Goal: Task Accomplishment & Management: Use online tool/utility

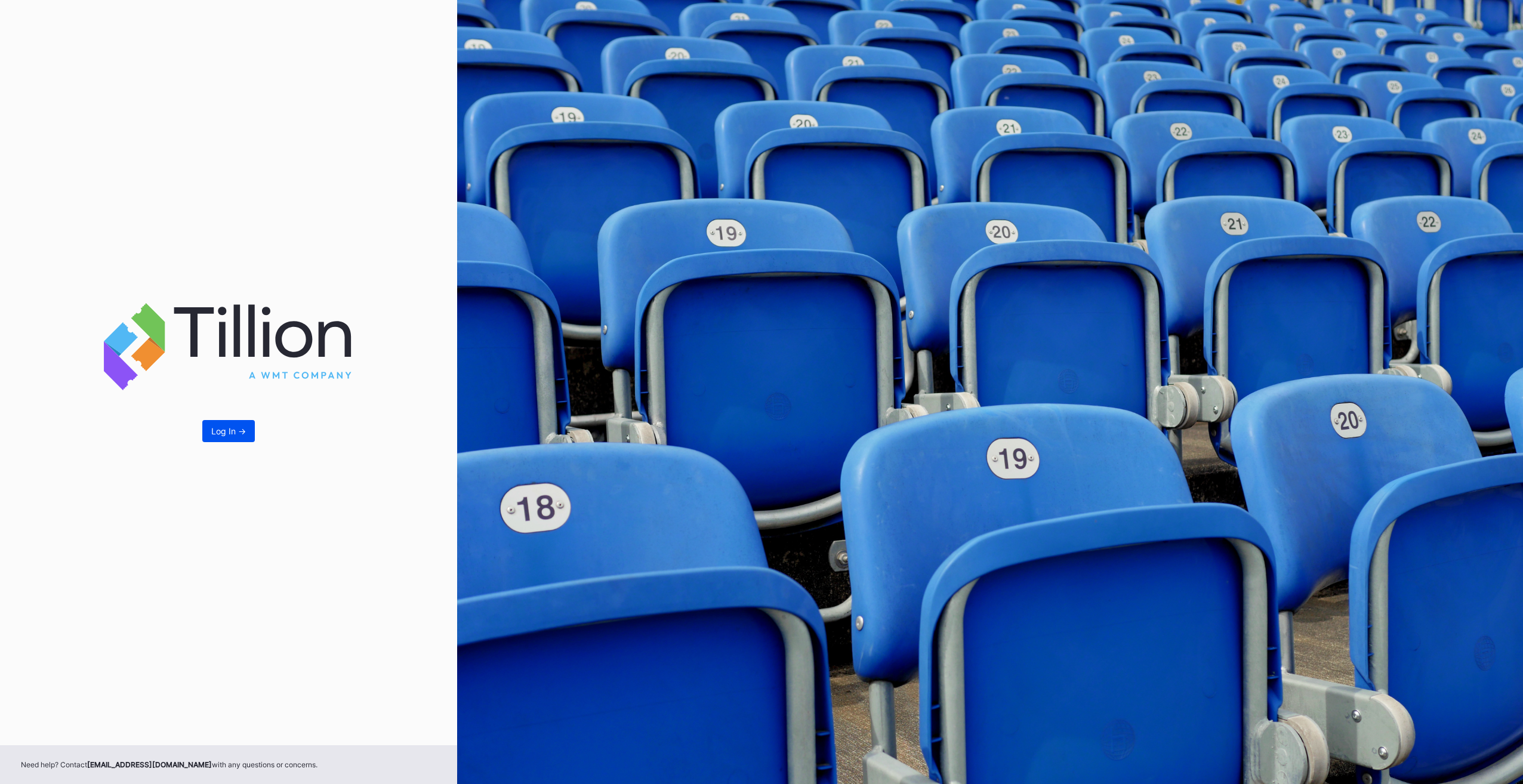
click at [227, 439] on button "Log In ->" at bounding box center [228, 431] width 52 height 22
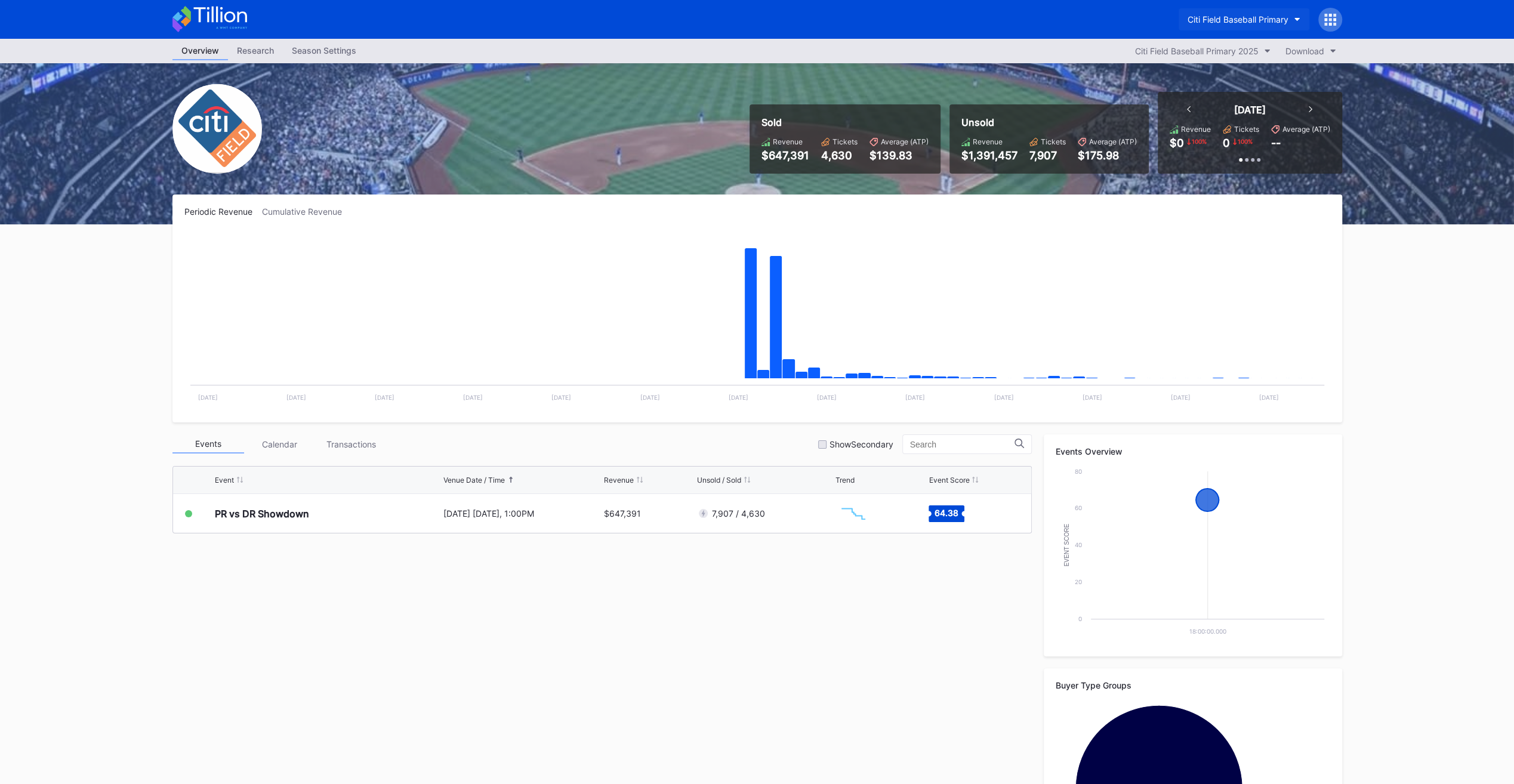
click at [1251, 19] on div "Citi Field Baseball Primary" at bounding box center [1237, 19] width 101 height 10
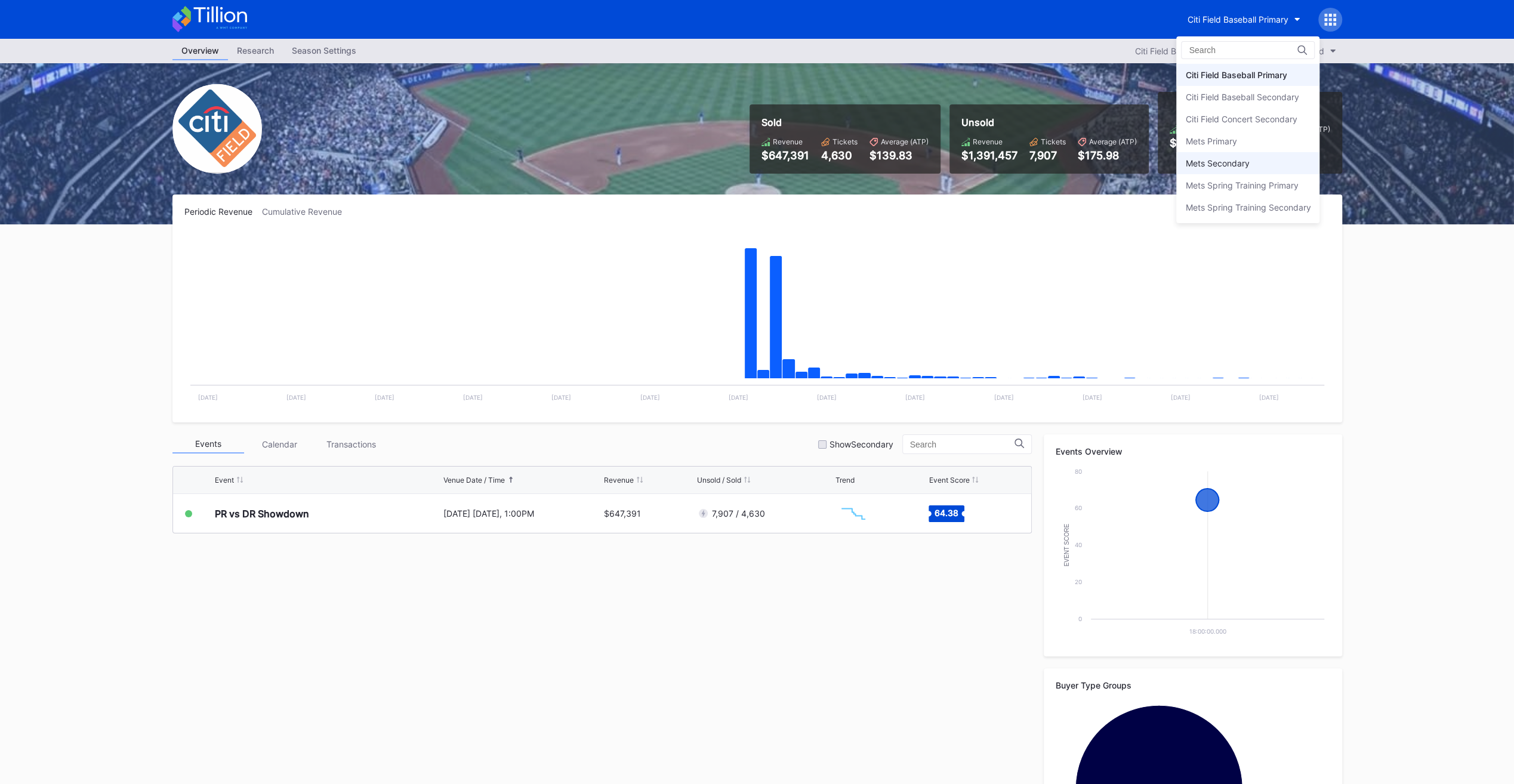
click at [1250, 171] on div "Mets Secondary" at bounding box center [1247, 163] width 143 height 22
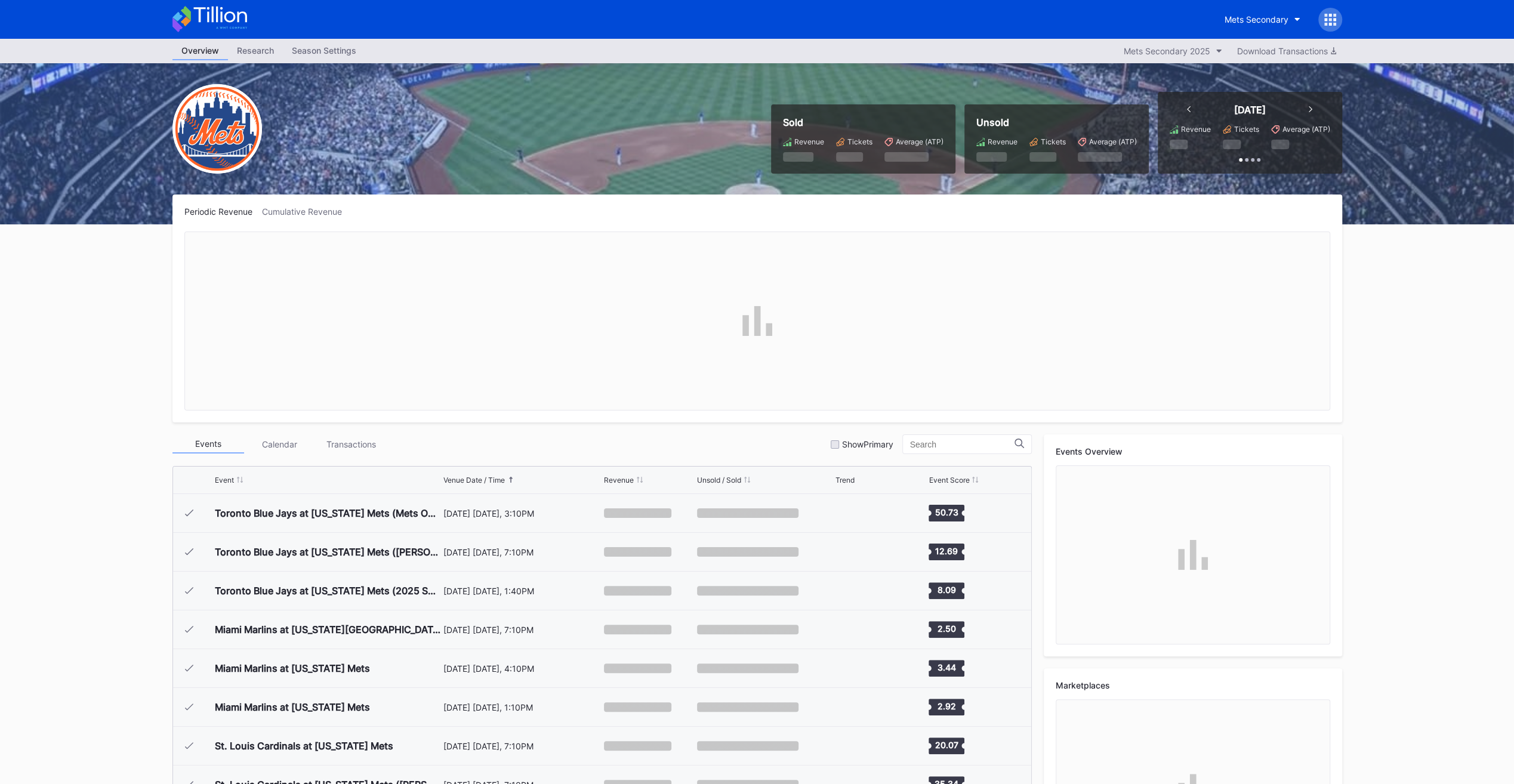
scroll to position [2710, 0]
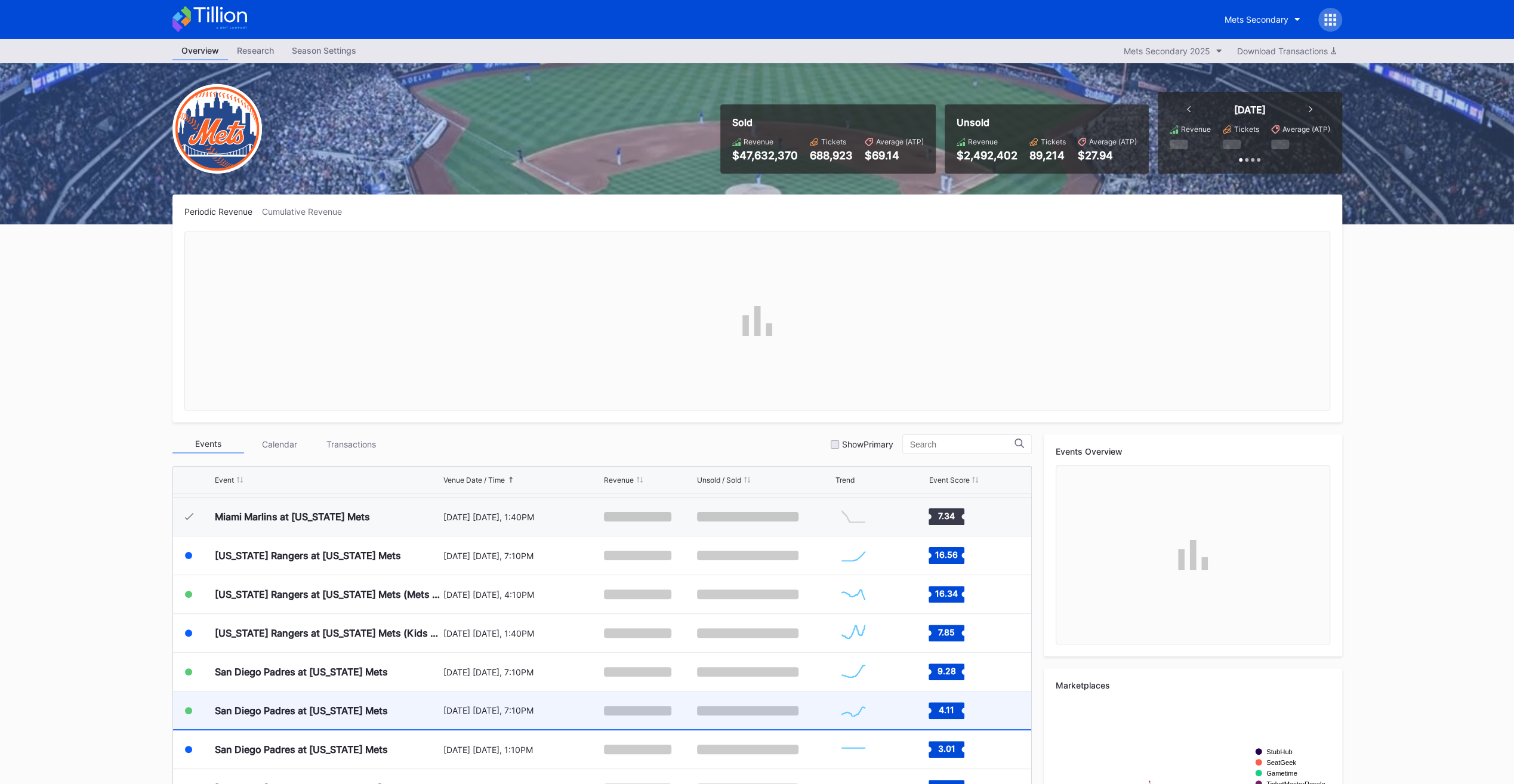
click at [424, 701] on div "San Diego Padres at [US_STATE] Mets" at bounding box center [328, 710] width 226 height 37
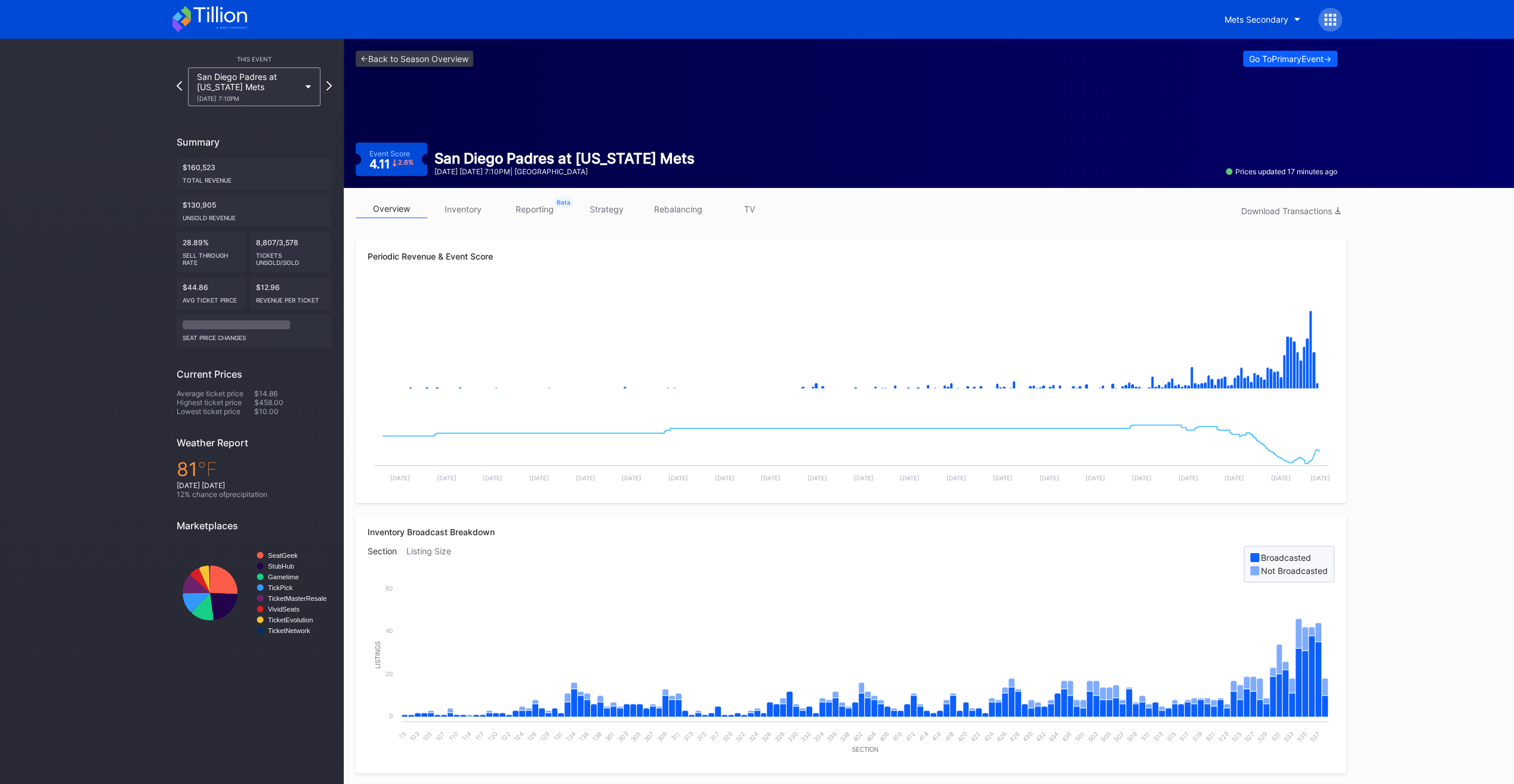
click at [449, 215] on link "inventory" at bounding box center [463, 209] width 72 height 19
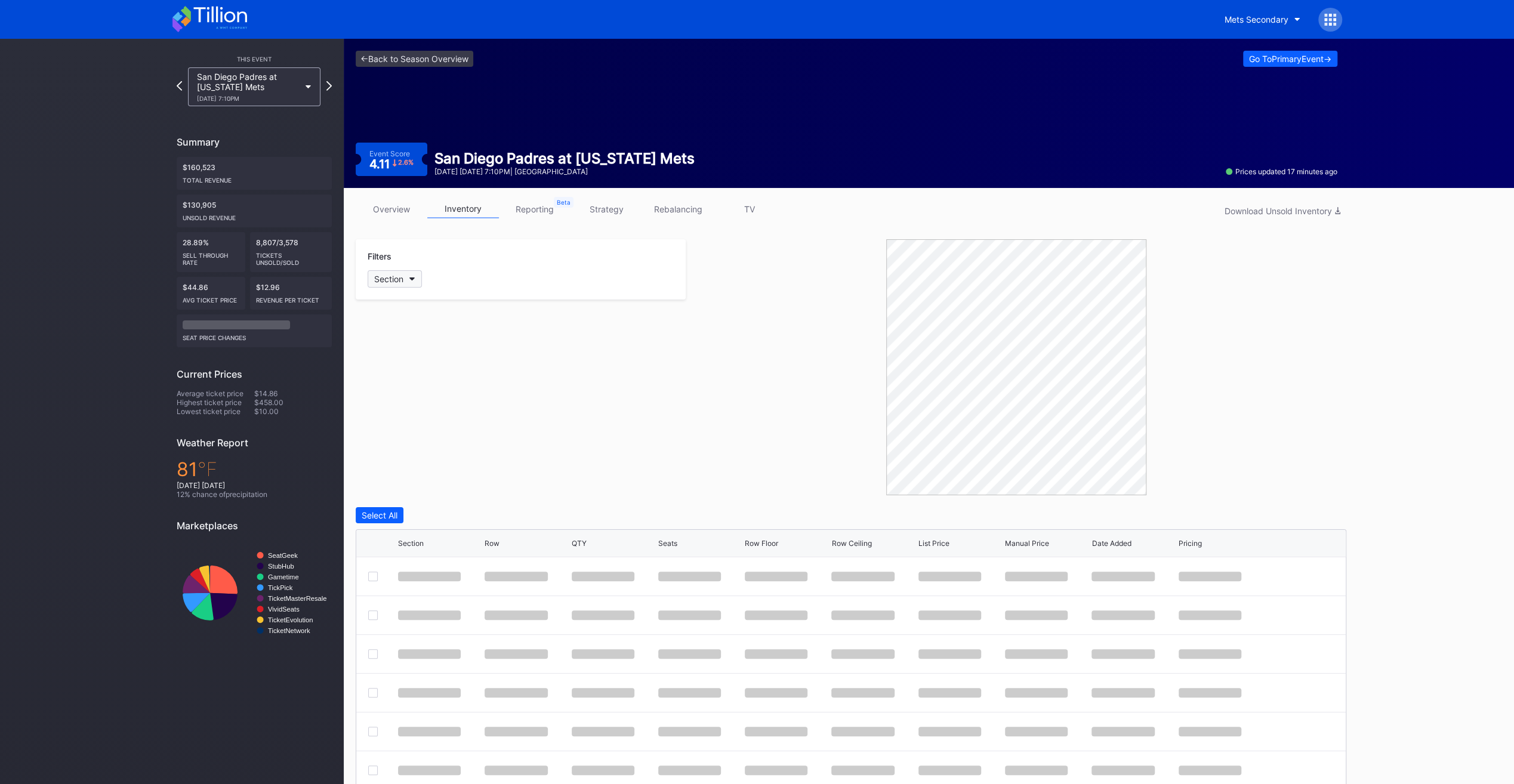
click at [412, 284] on button "Section" at bounding box center [395, 279] width 55 height 17
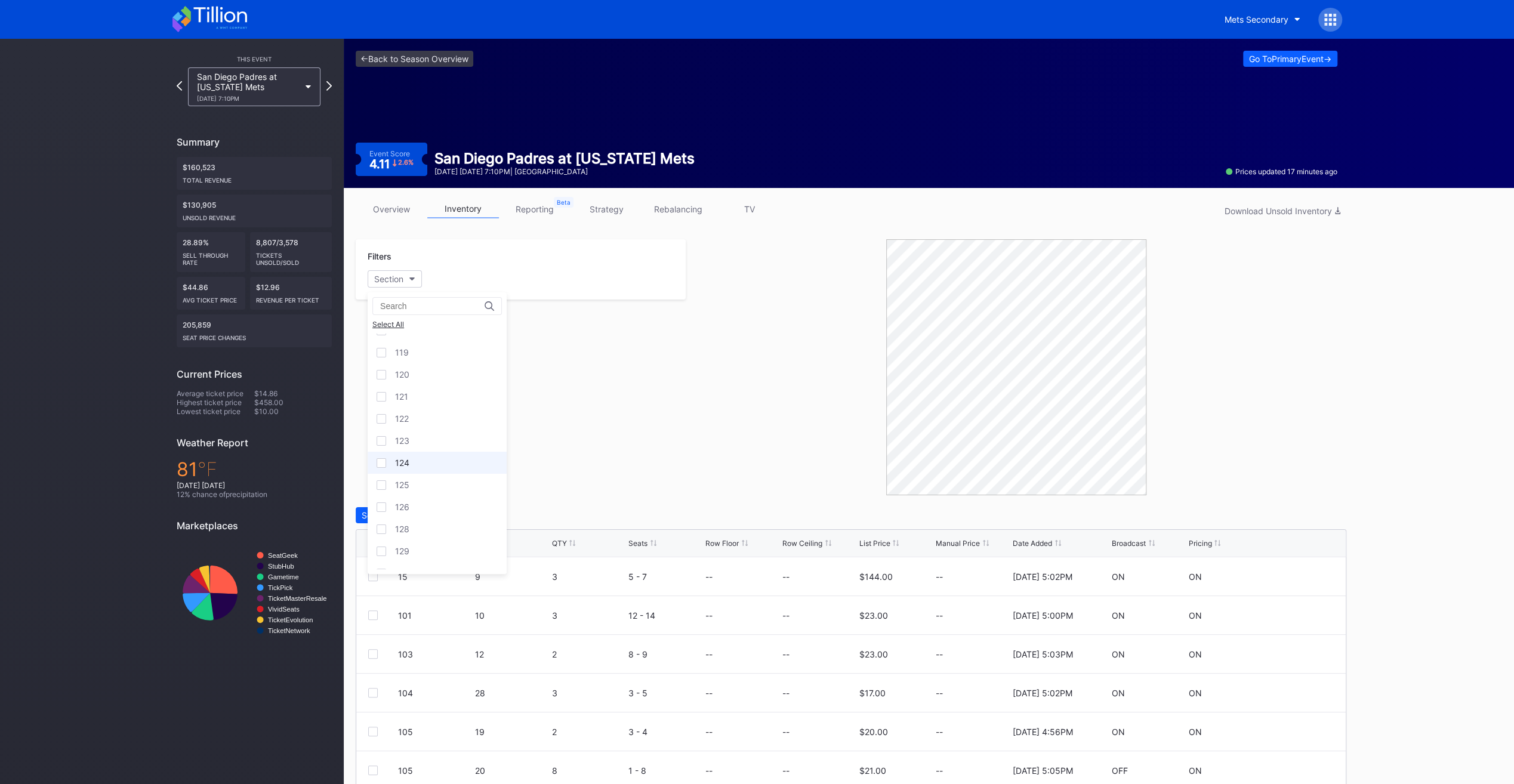
scroll to position [298, 0]
click at [429, 438] on div "124" at bounding box center [437, 443] width 139 height 22
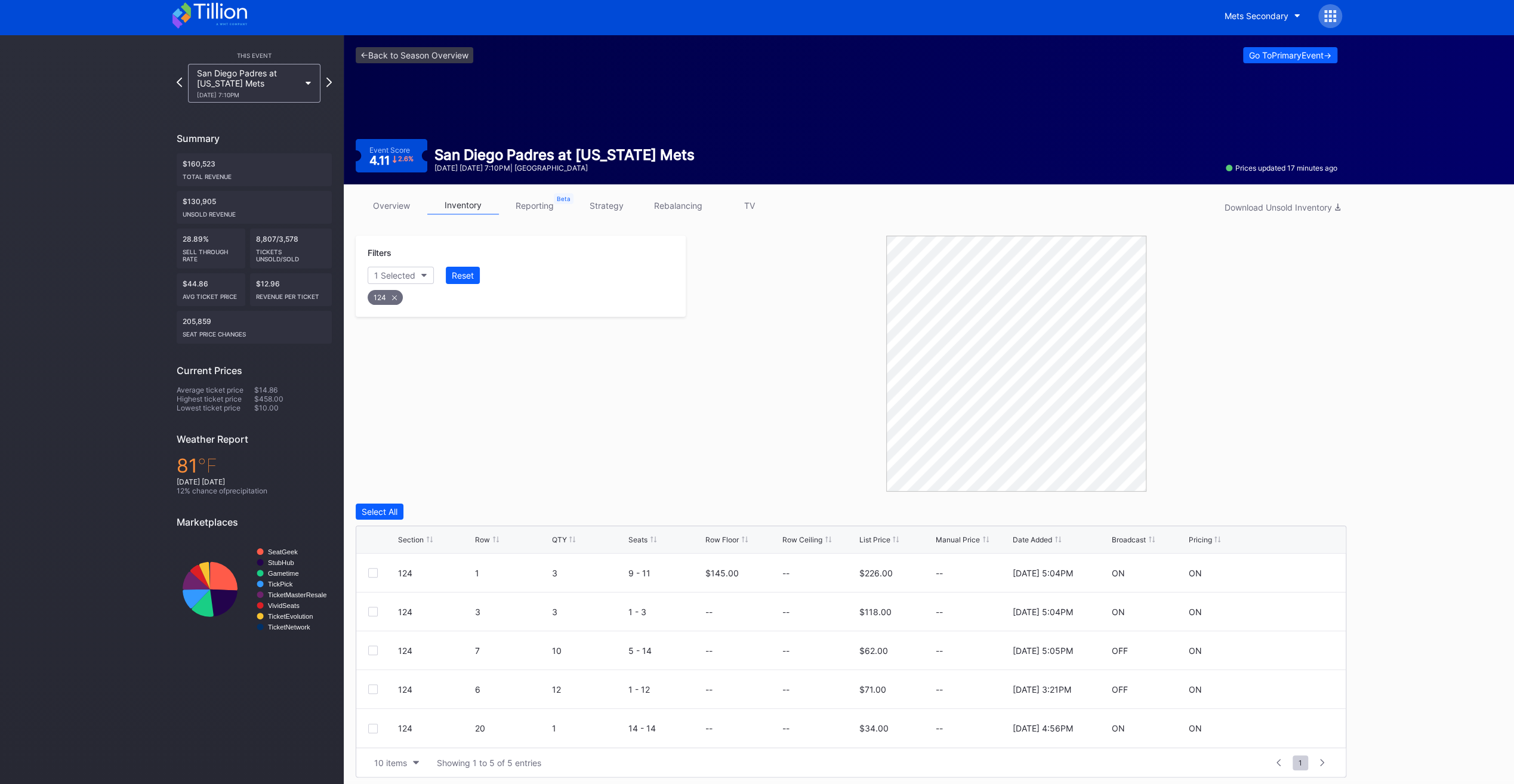
scroll to position [7, 0]
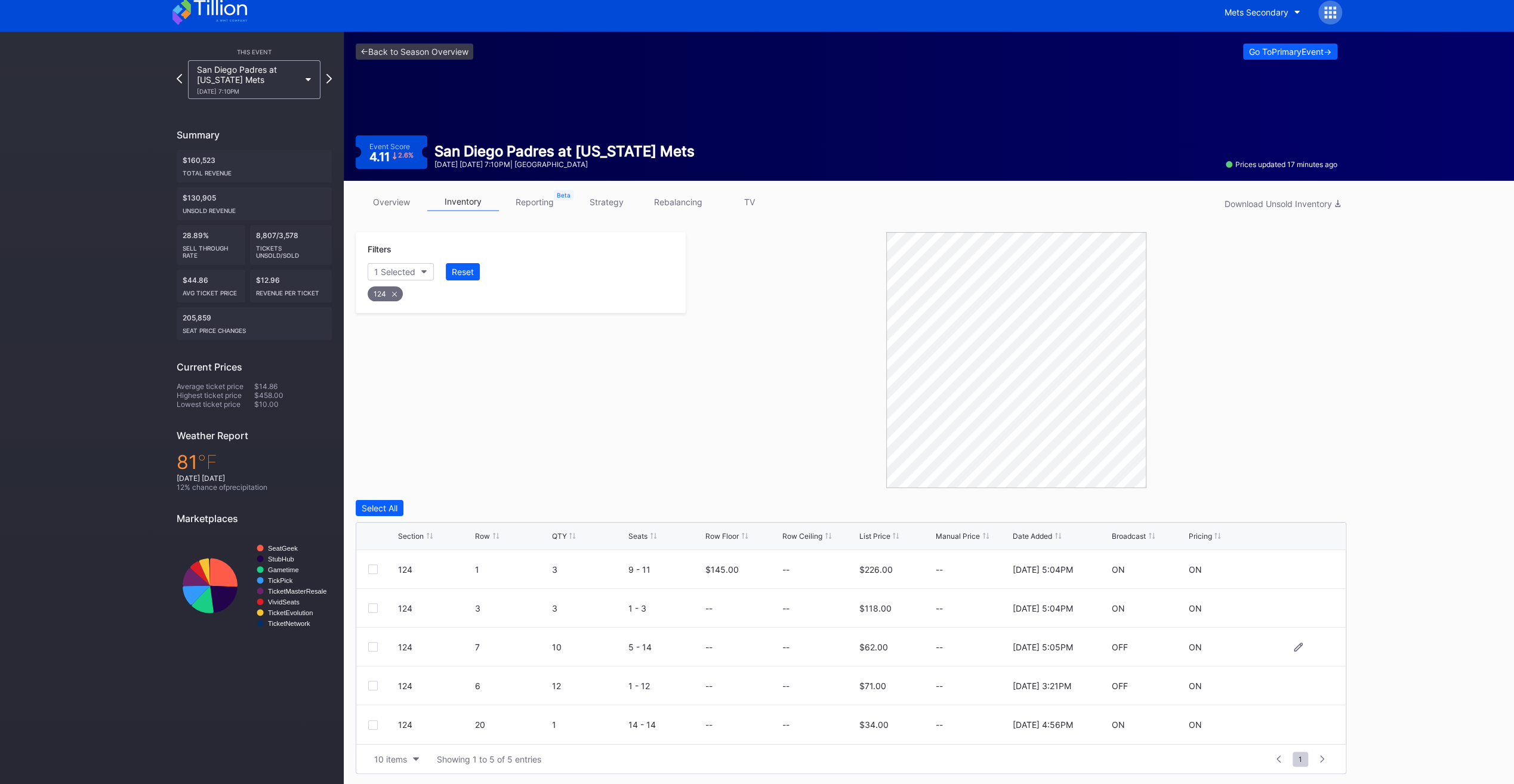
click at [371, 646] on div at bounding box center [373, 646] width 9 height 9
click at [377, 688] on div at bounding box center [384, 685] width 30 height 9
click at [374, 688] on div at bounding box center [373, 685] width 9 height 9
click at [1327, 503] on div "Delete 2 Rows" at bounding box center [1314, 508] width 53 height 10
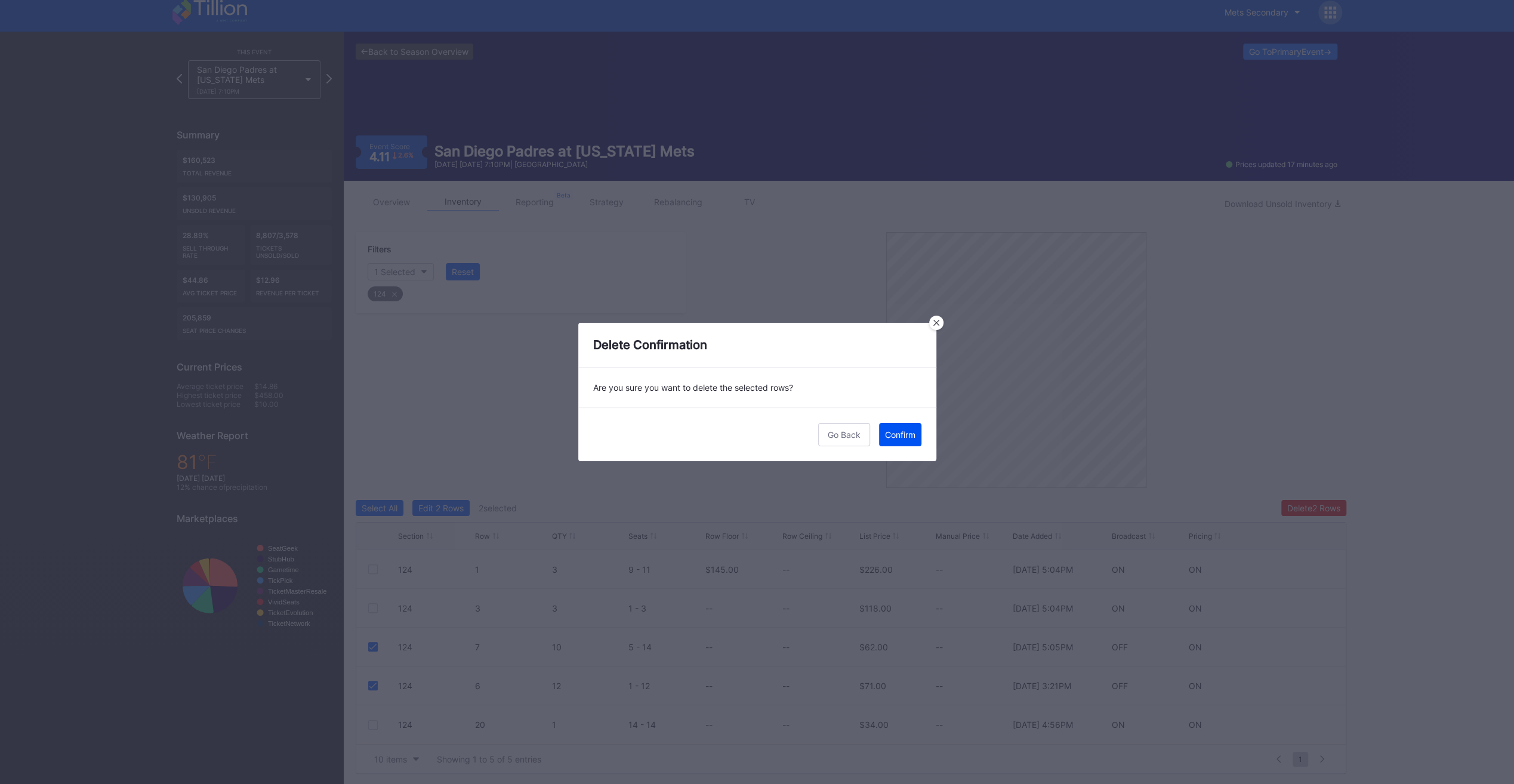
click at [895, 431] on div "Confirm" at bounding box center [900, 434] width 30 height 10
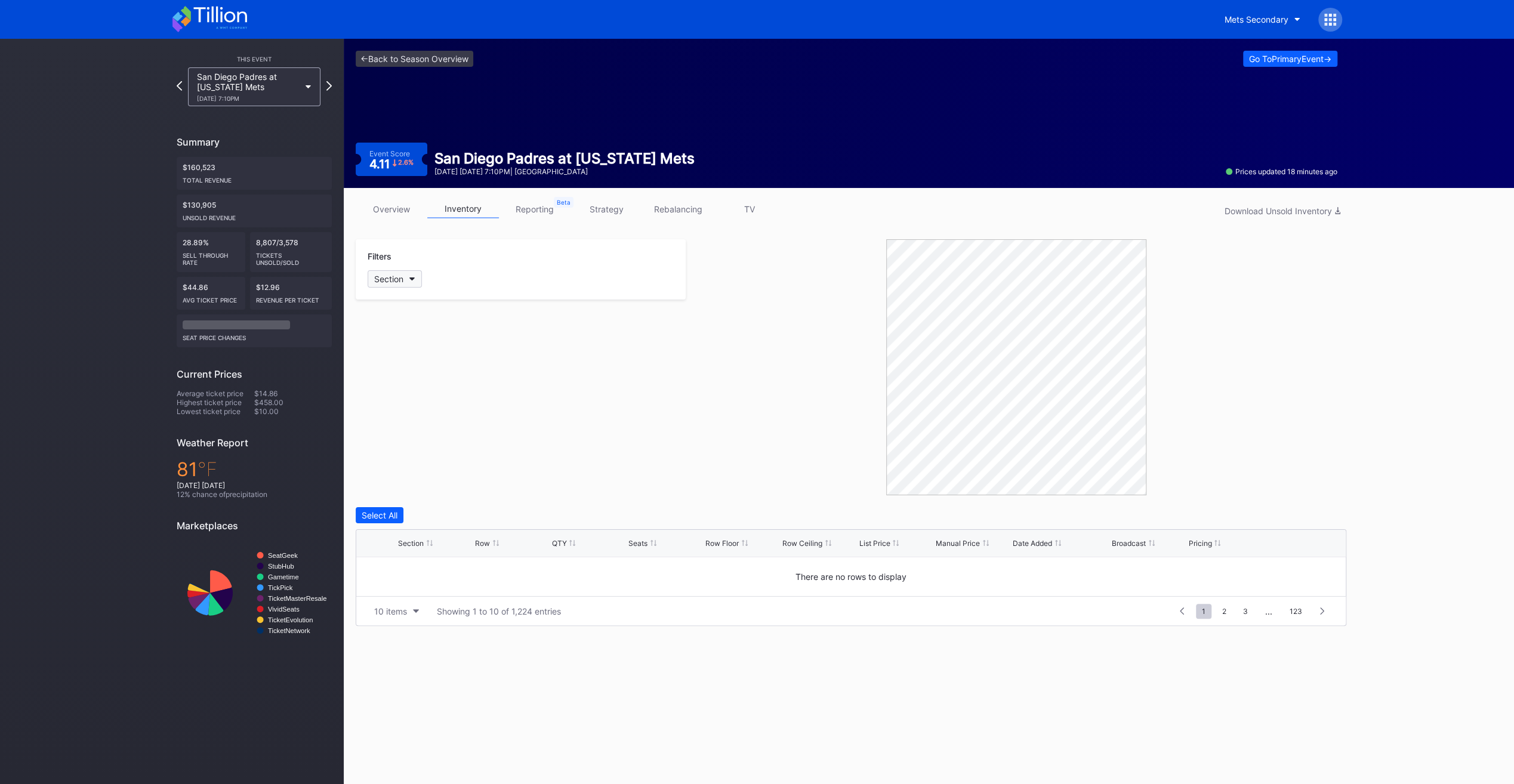
click at [404, 274] on button "Section" at bounding box center [395, 279] width 55 height 17
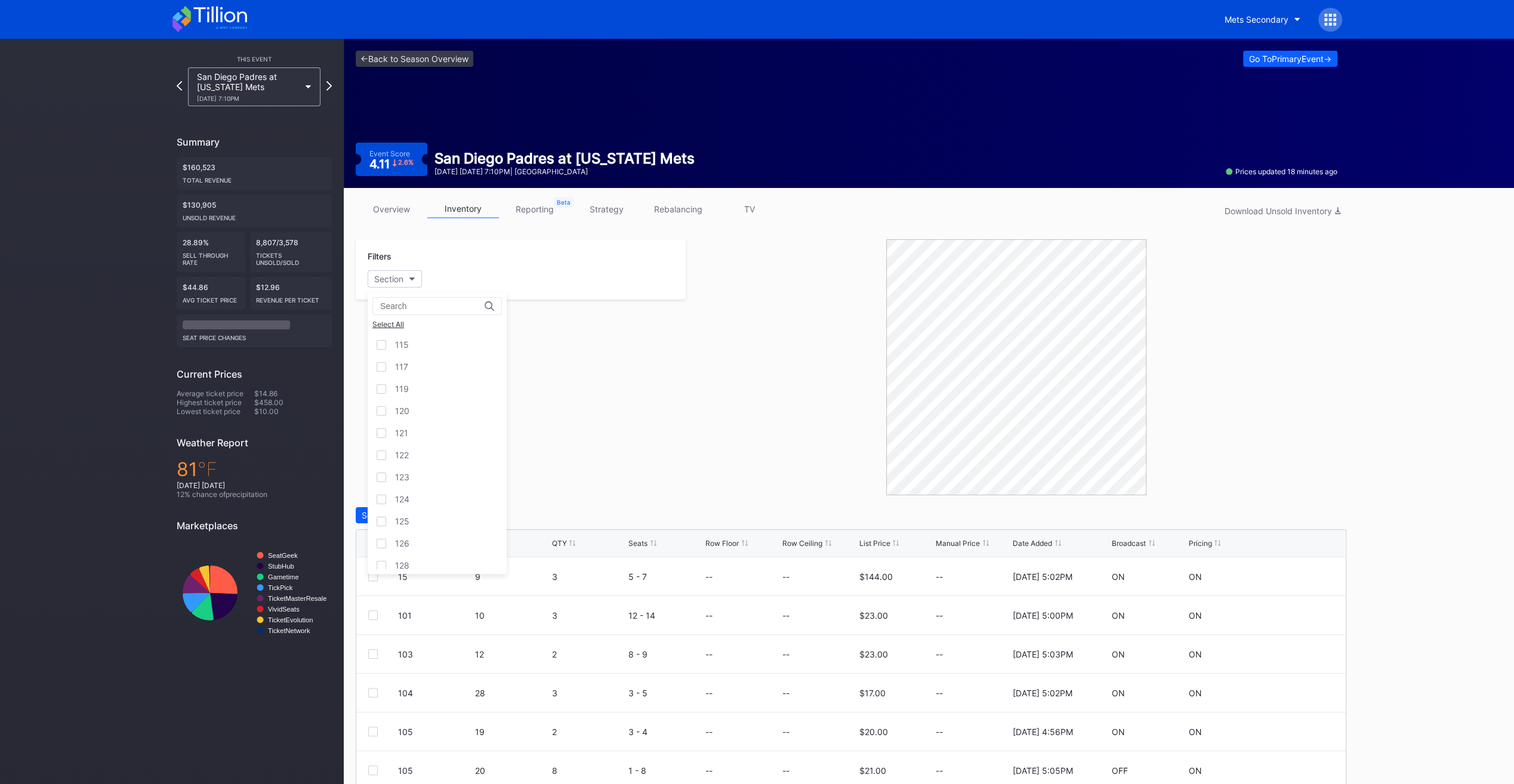
scroll to position [358, 0]
click at [435, 382] on div "124" at bounding box center [437, 383] width 139 height 22
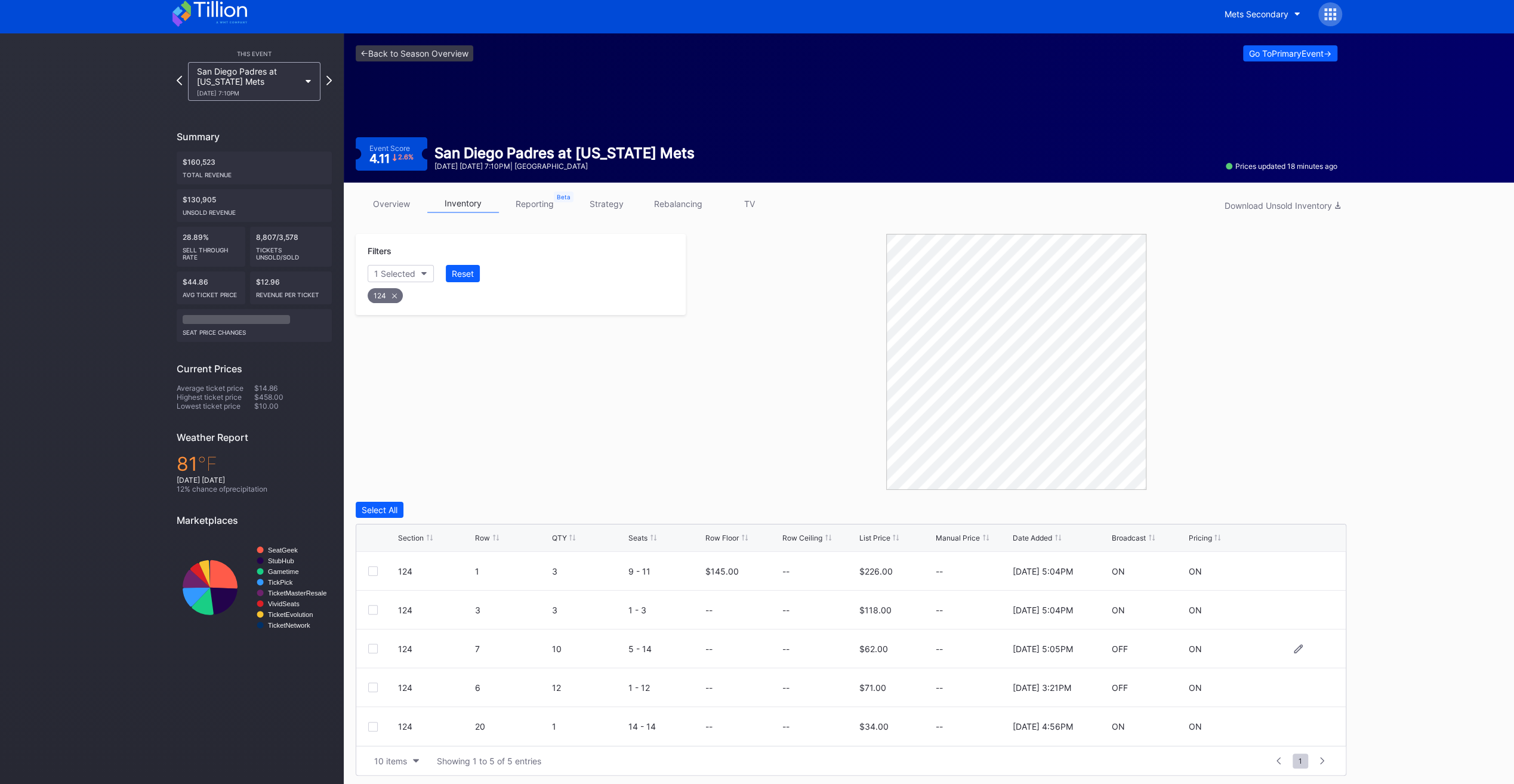
scroll to position [7, 0]
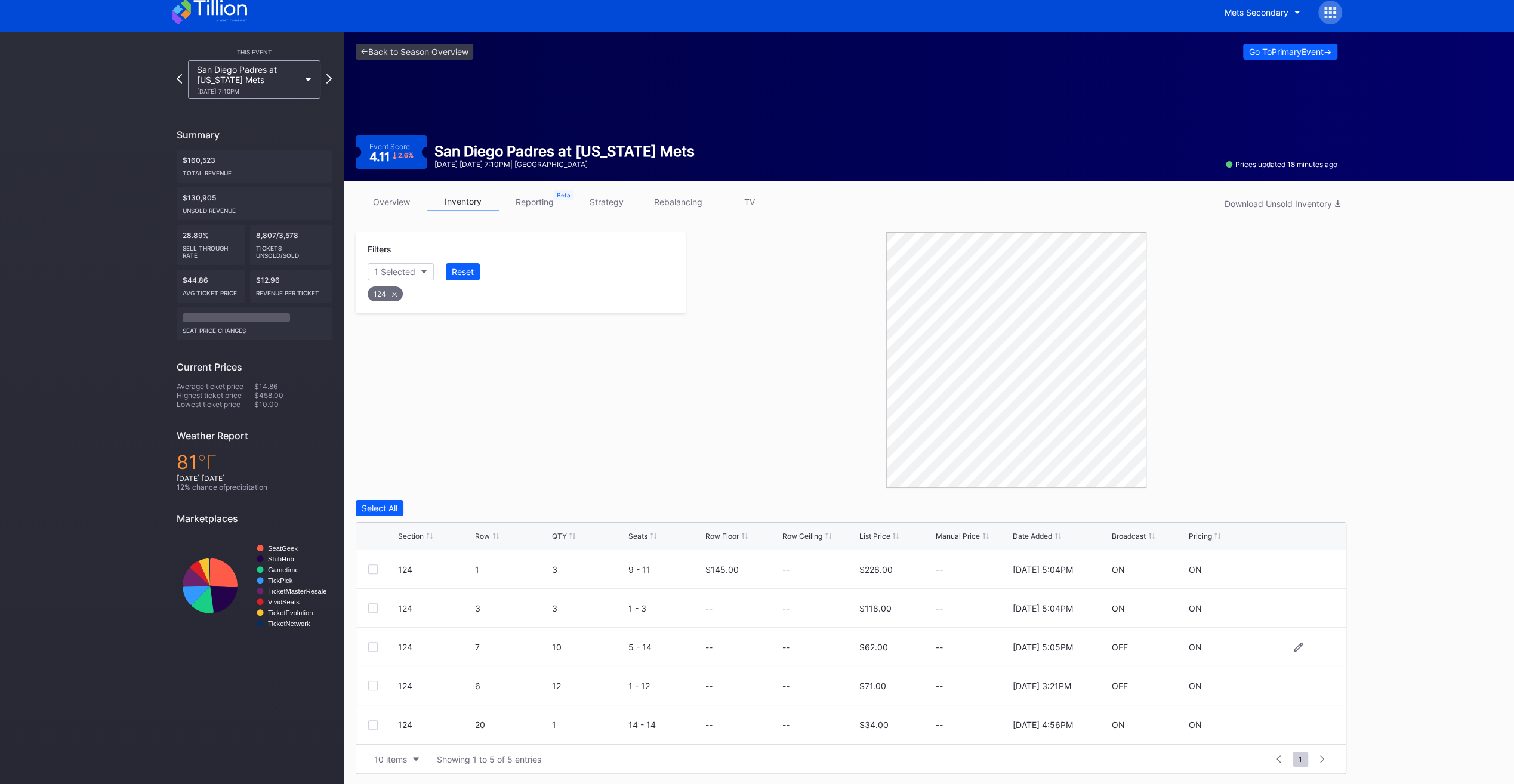
click at [371, 649] on div at bounding box center [373, 646] width 9 height 9
drag, startPoint x: 372, startPoint y: 675, endPoint x: 375, endPoint y: 691, distance: 16.3
click at [374, 679] on div "124 6 12 1 - 12 -- -- $71.00 -- 2/21/2025 3:21PM OFF ON" at bounding box center [850, 686] width 989 height 39
click at [375, 692] on div "124 6 12 1 - 12 -- -- $71.00 -- 2/21/2025 3:21PM OFF ON" at bounding box center [850, 686] width 989 height 39
click at [372, 689] on div "124 6 12 1 - 12 -- -- $71.00 -- 2/21/2025 3:21PM OFF ON" at bounding box center [850, 686] width 989 height 39
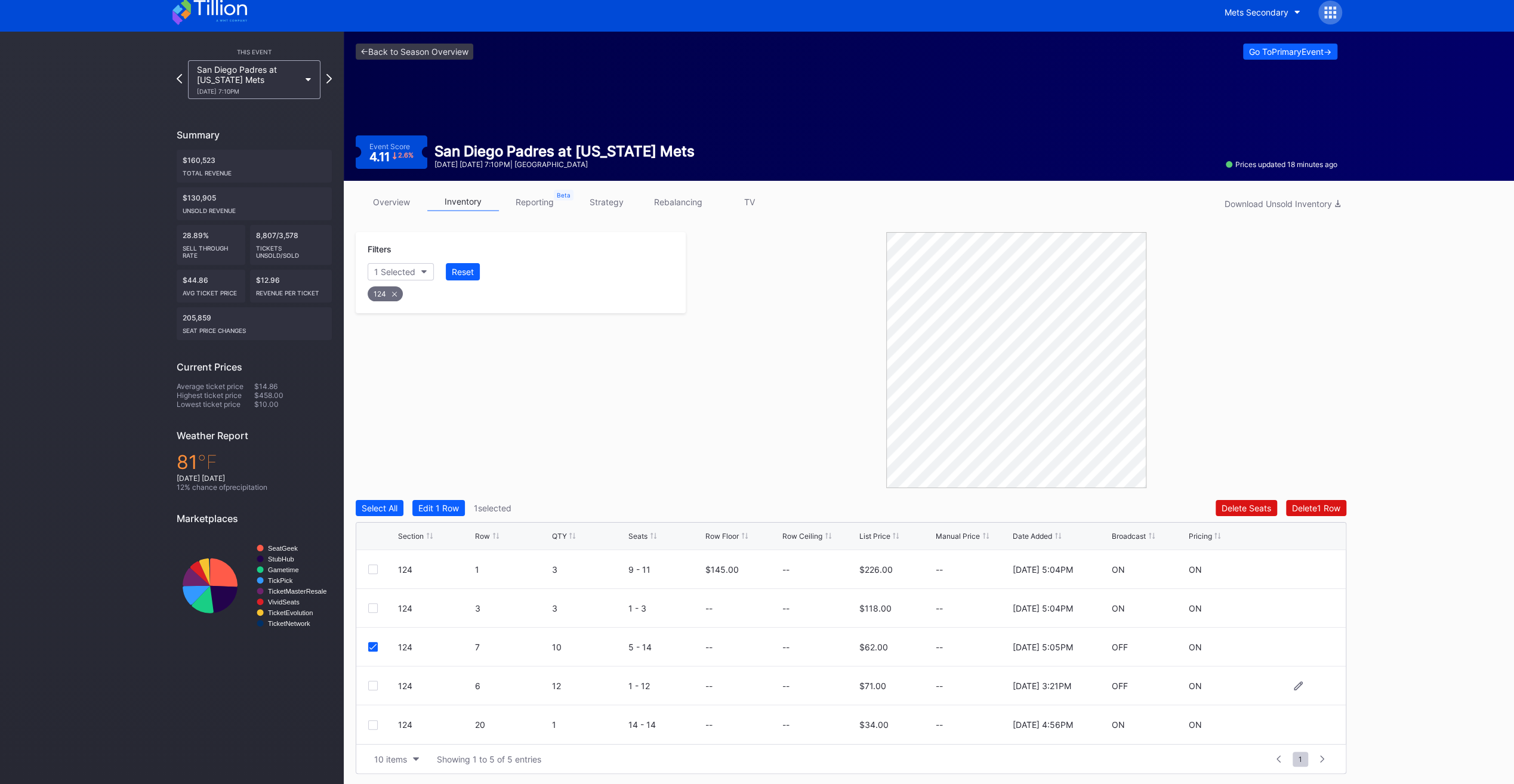
click at [372, 686] on div at bounding box center [373, 685] width 9 height 9
click at [1293, 507] on div "Delete 2 Rows" at bounding box center [1314, 508] width 53 height 10
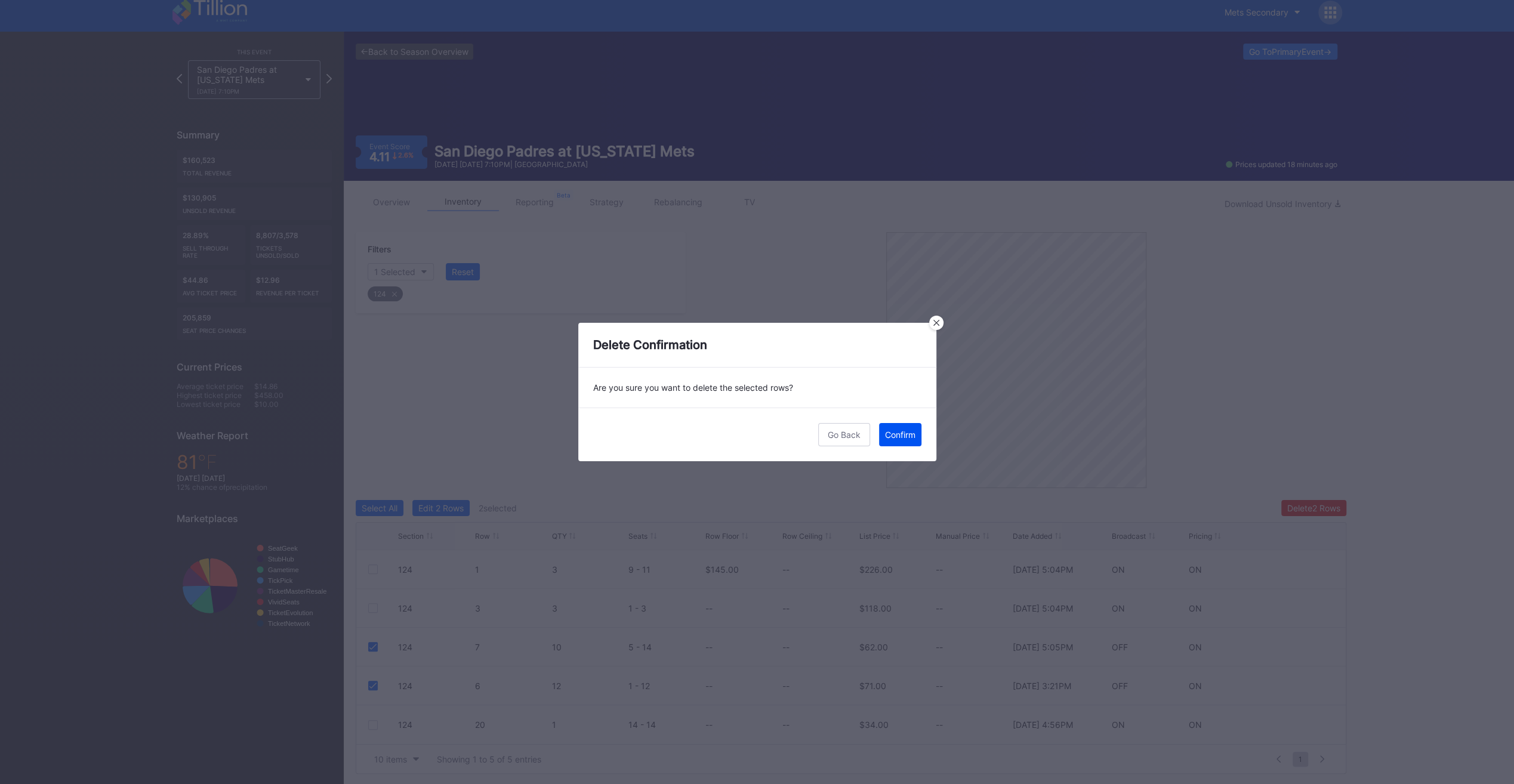
click at [920, 424] on button "Confirm" at bounding box center [900, 434] width 42 height 23
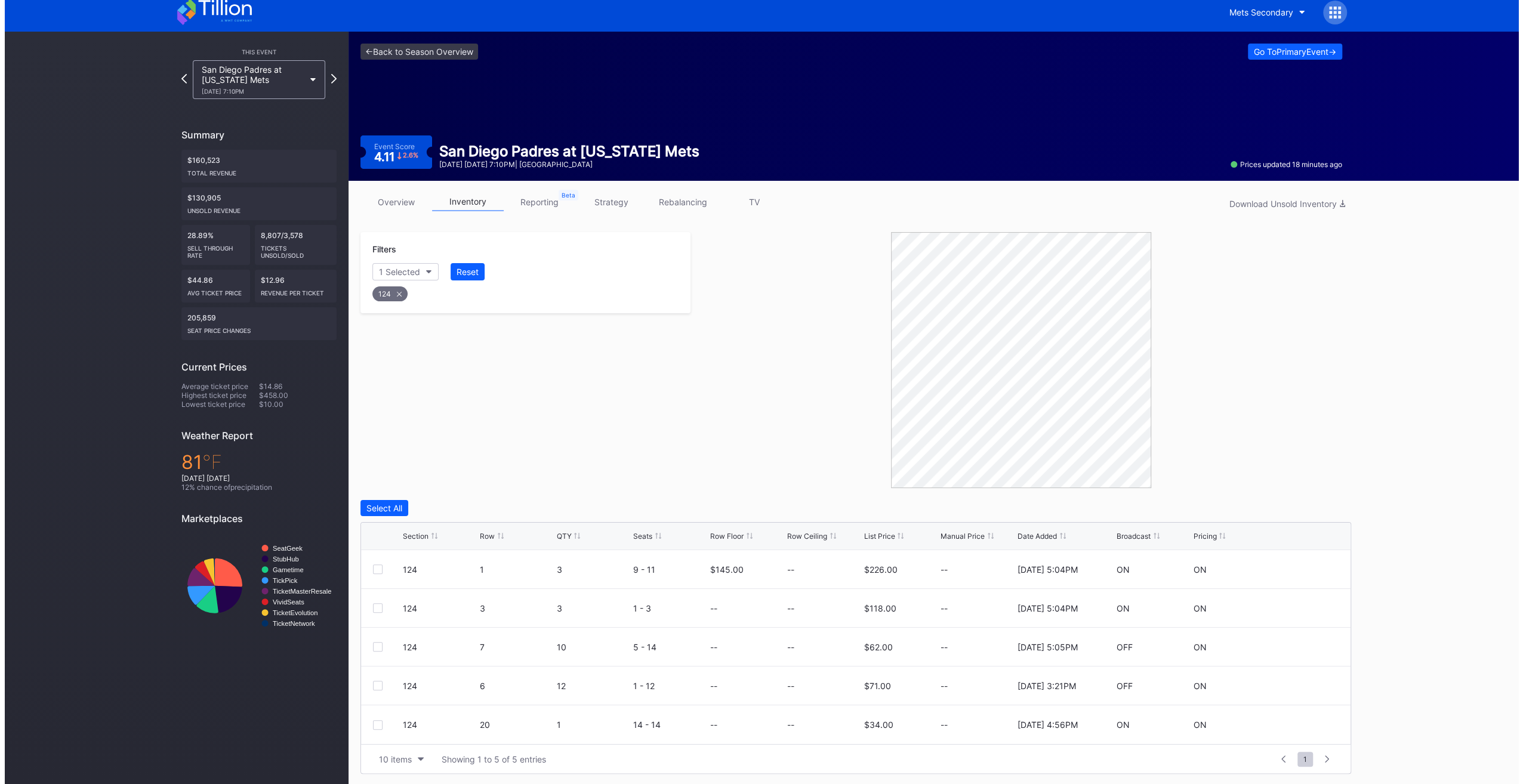
scroll to position [0, 0]
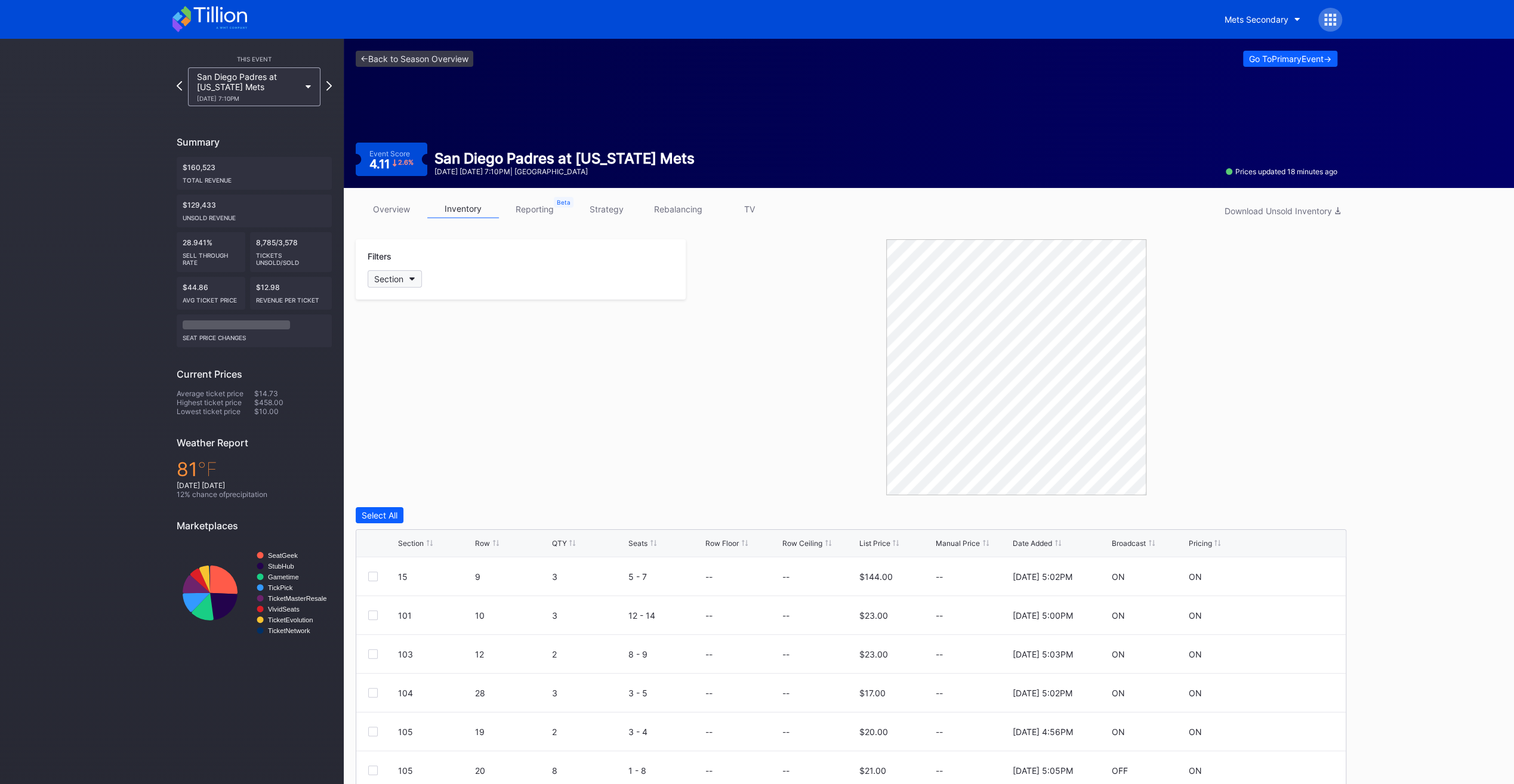
click at [400, 275] on div "Section" at bounding box center [389, 279] width 29 height 10
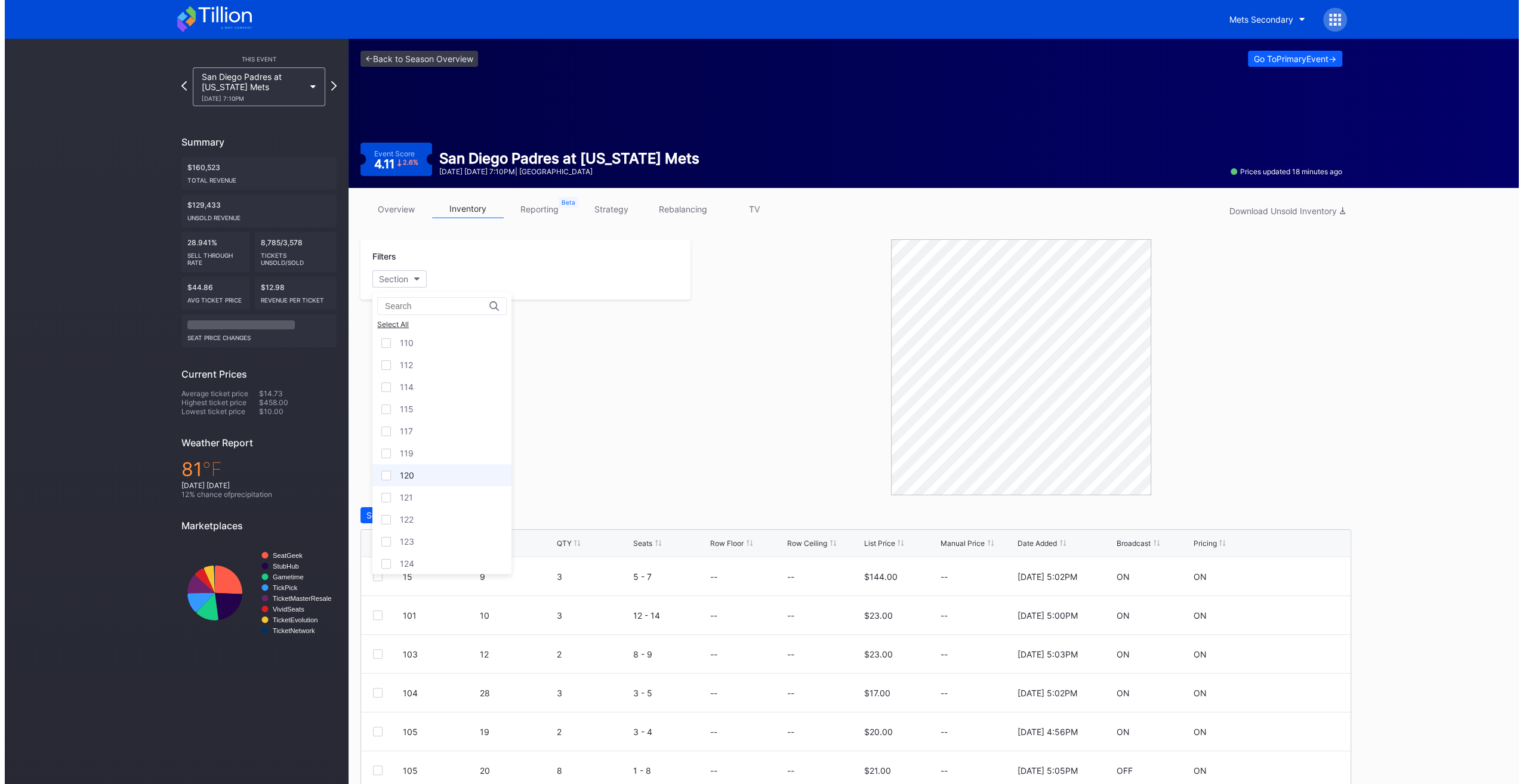
scroll to position [179, 0]
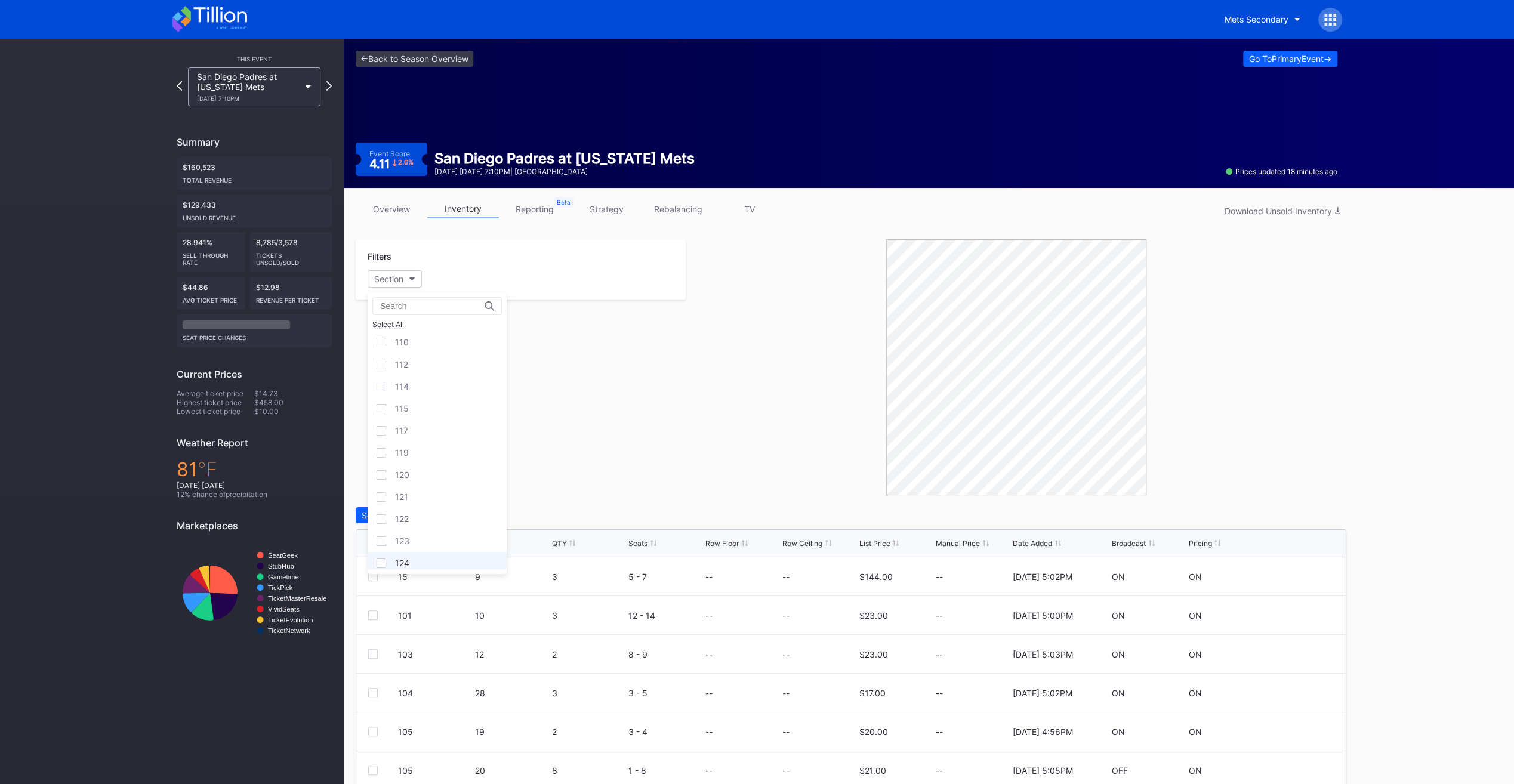
click at [440, 551] on div "124" at bounding box center [437, 562] width 139 height 22
